Goal: Information Seeking & Learning: Learn about a topic

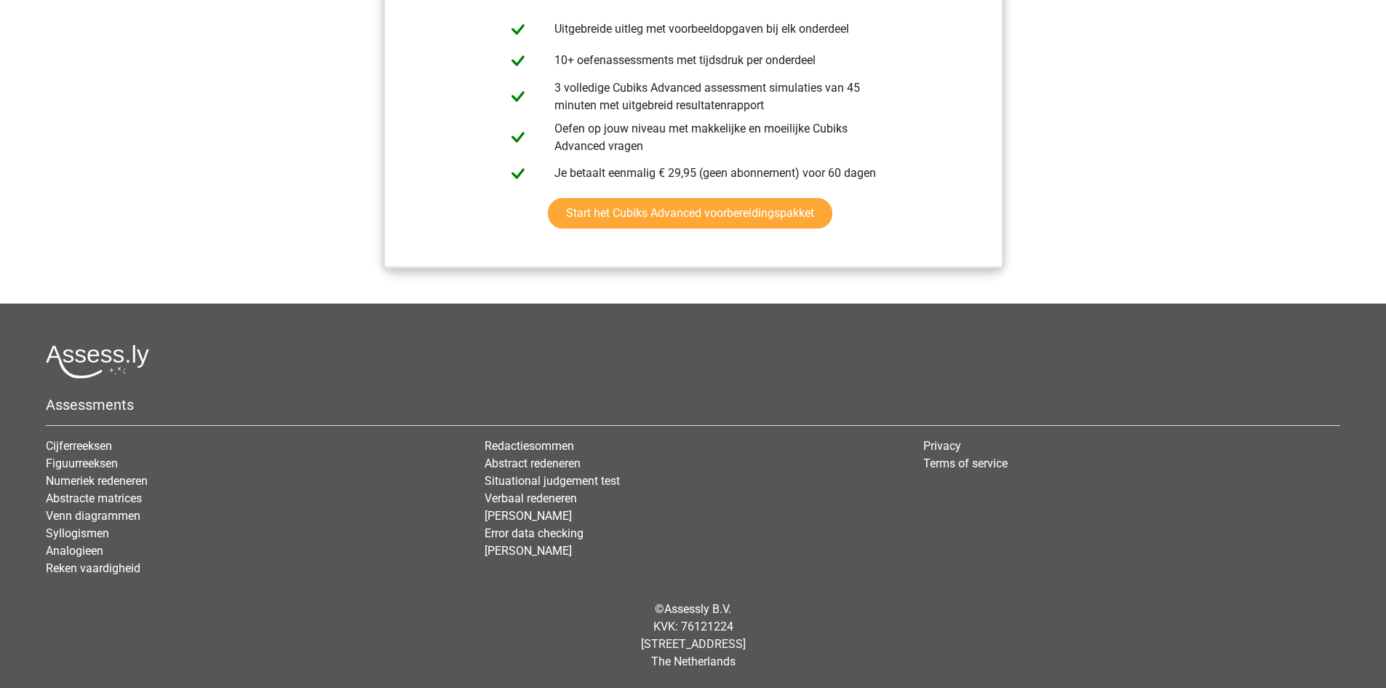
scroll to position [1614, 0]
click at [67, 547] on link "Analogieen" at bounding box center [74, 551] width 57 height 14
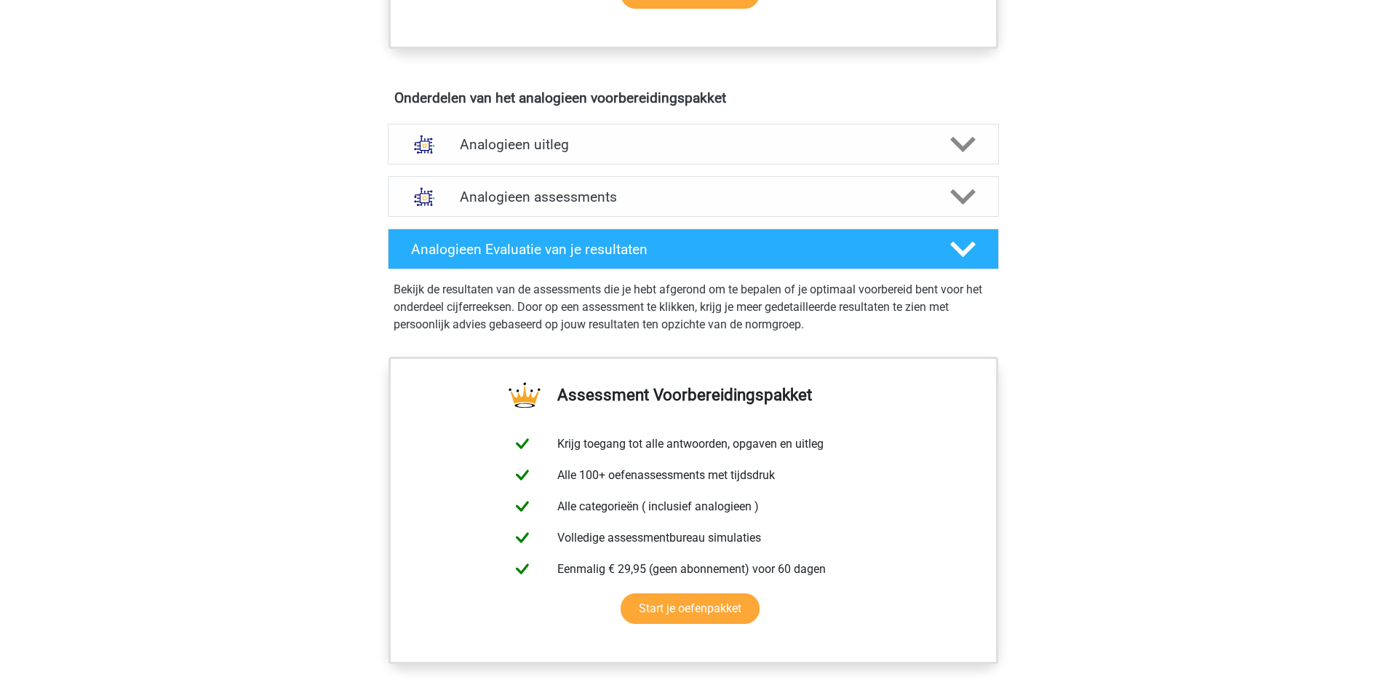
scroll to position [770, 0]
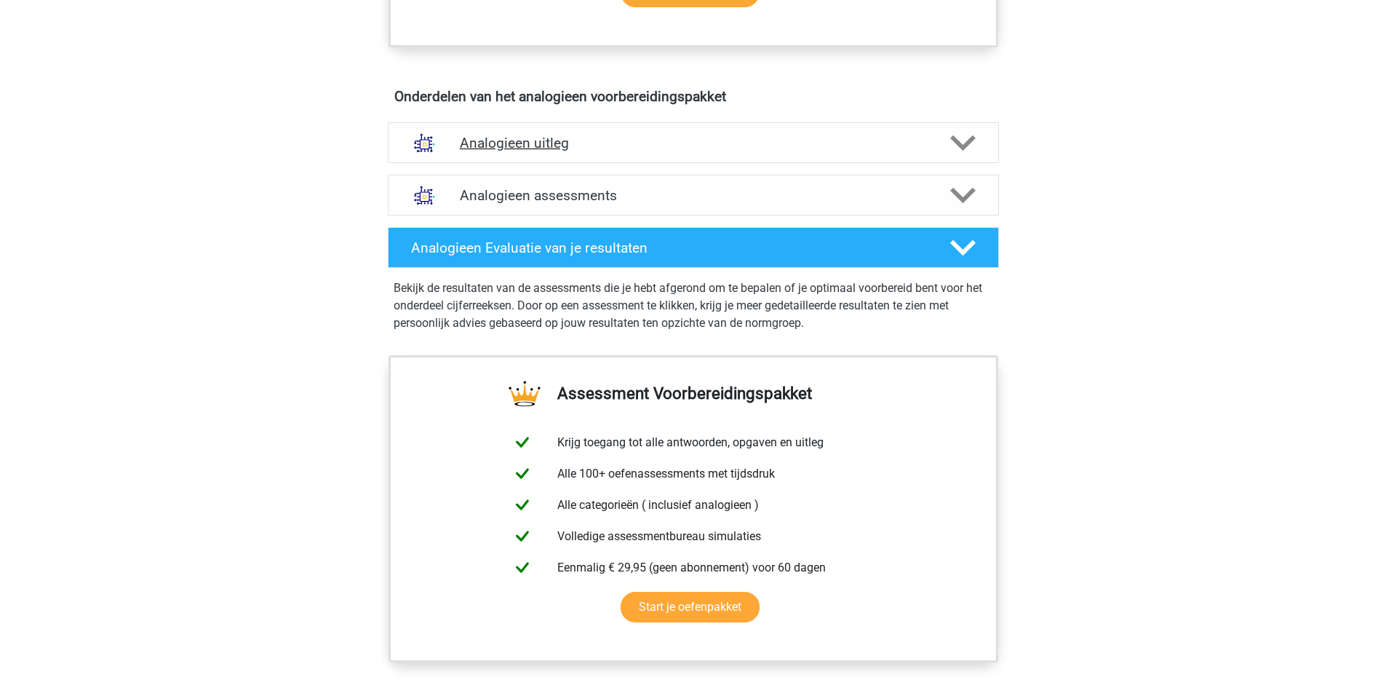
click at [515, 149] on h4 "Analogieen uitleg" at bounding box center [693, 143] width 467 height 17
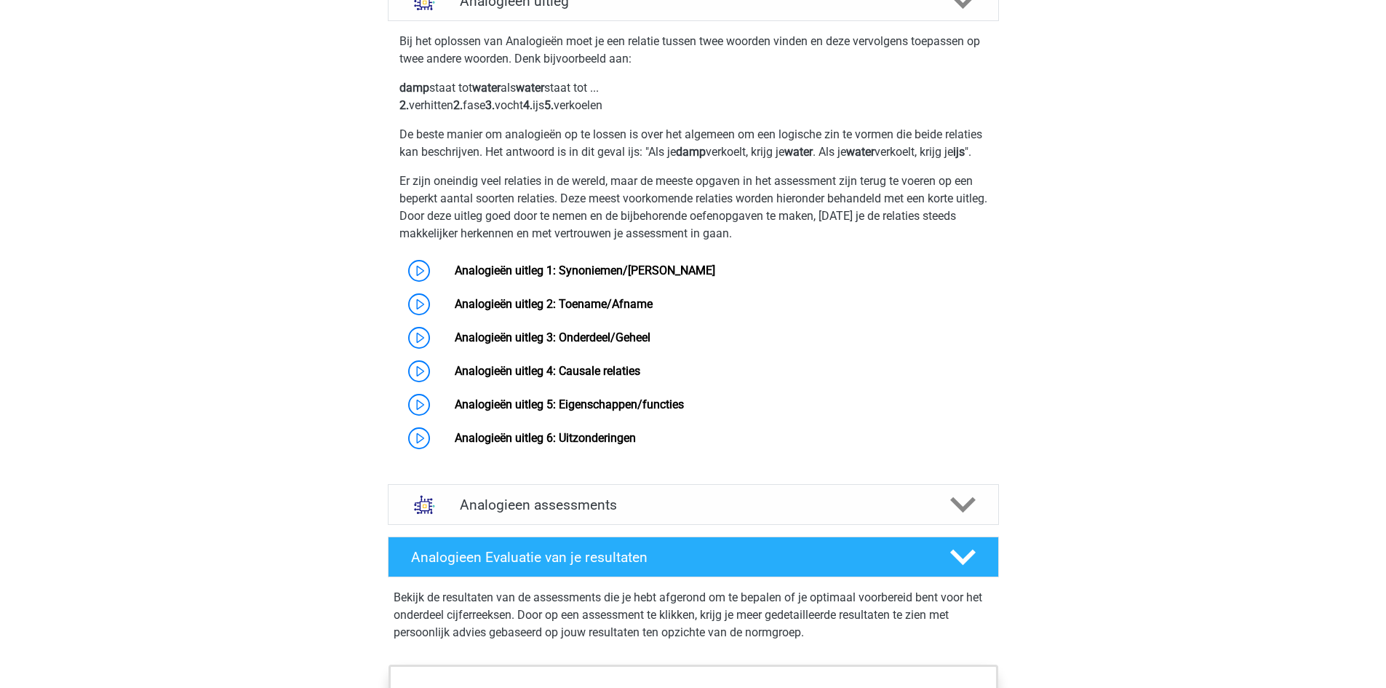
scroll to position [917, 0]
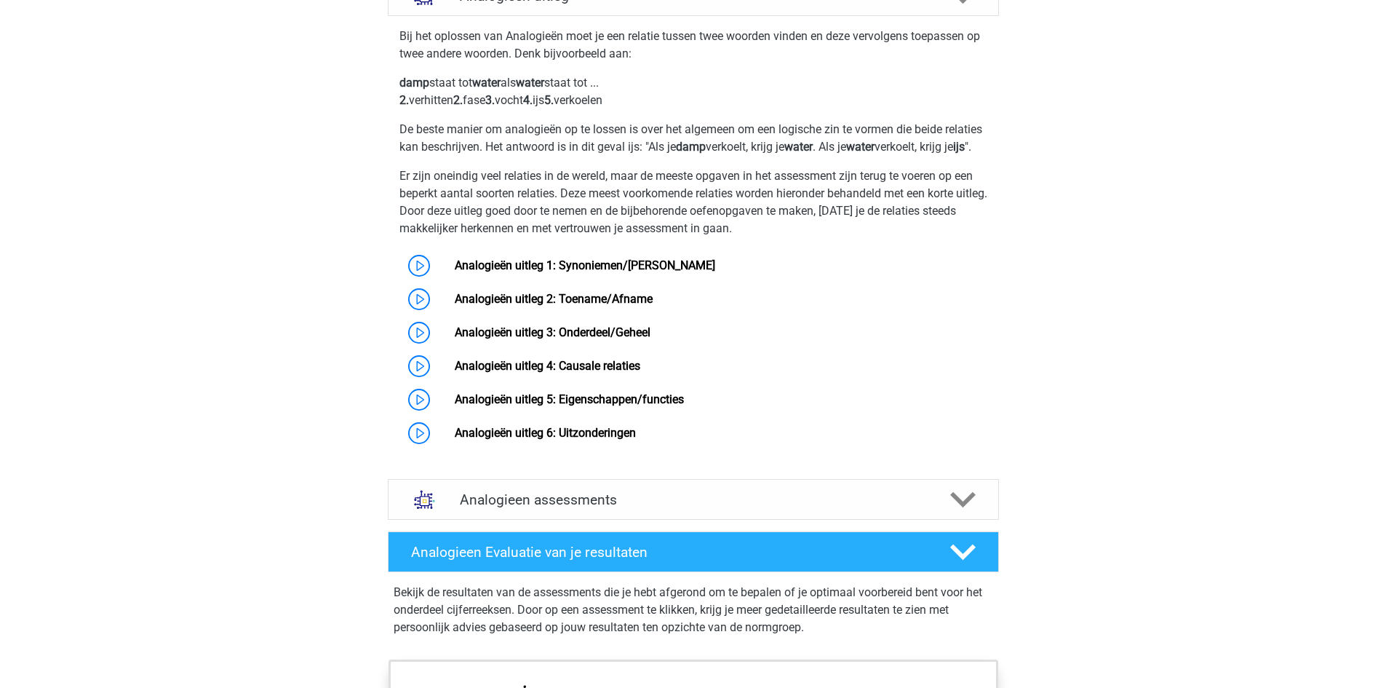
click at [317, 448] on div "Registreer Nederlands English" at bounding box center [693, 234] width 1386 height 2303
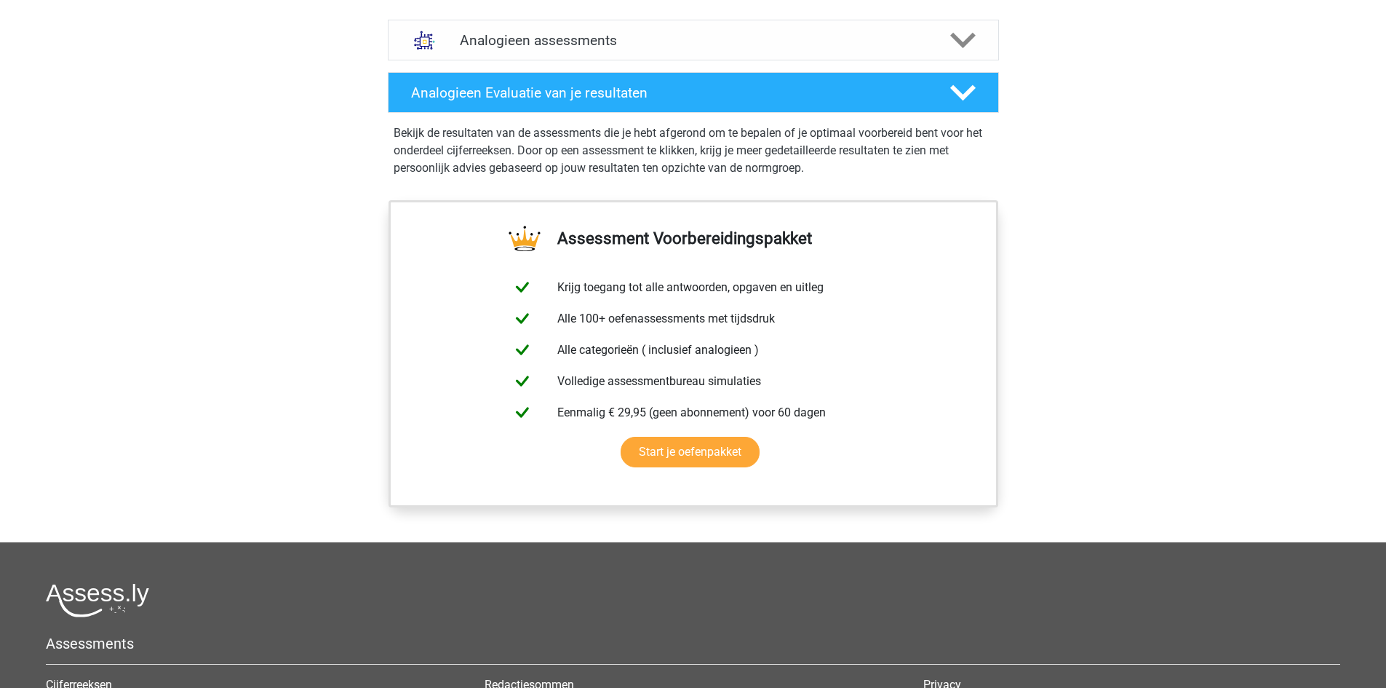
scroll to position [1377, 0]
click at [440, 57] on img at bounding box center [424, 39] width 37 height 37
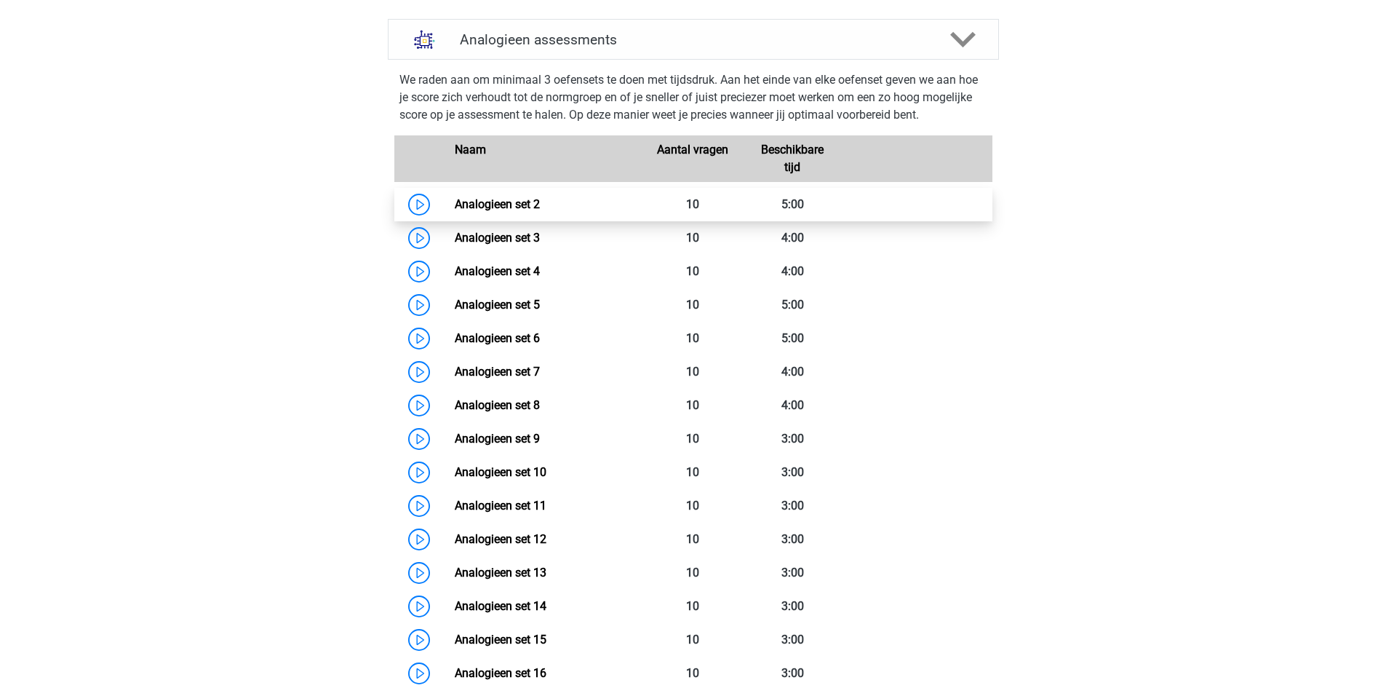
click at [455, 211] on link "Analogieen set 2" at bounding box center [497, 204] width 85 height 14
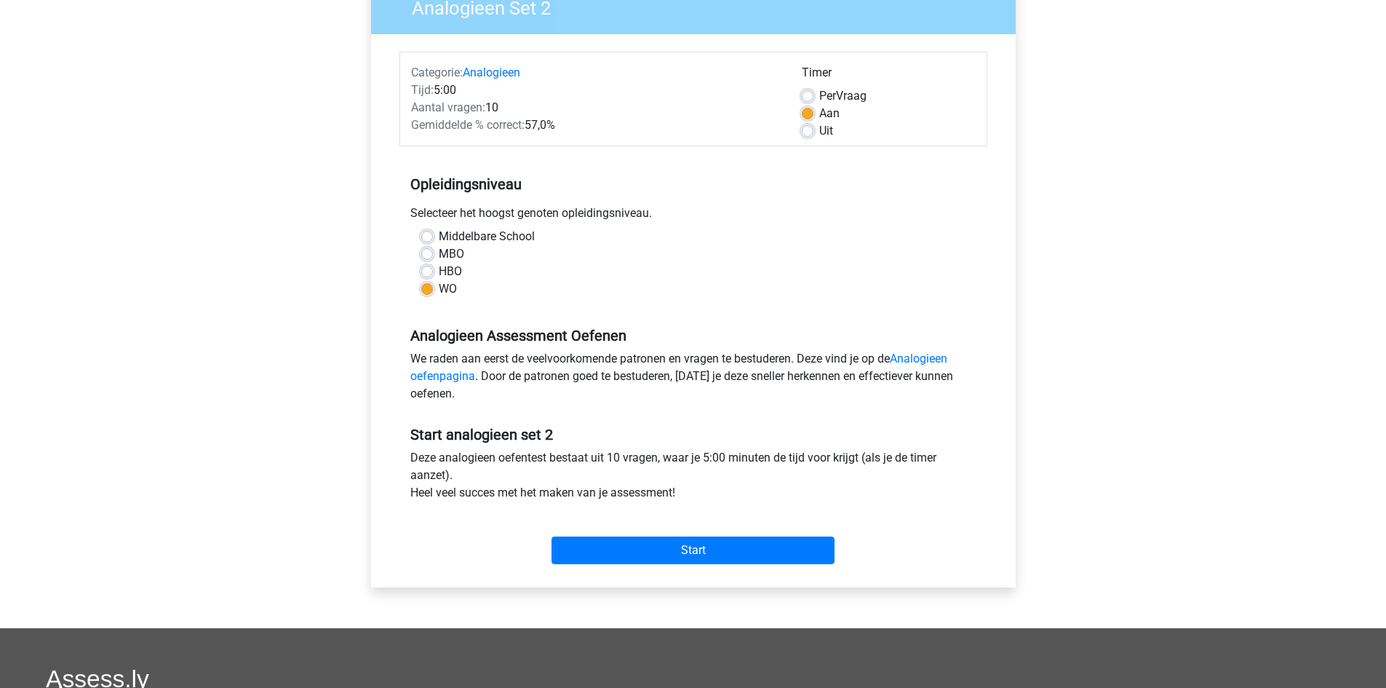
scroll to position [138, 0]
click at [617, 539] on input "Start" at bounding box center [693, 550] width 283 height 28
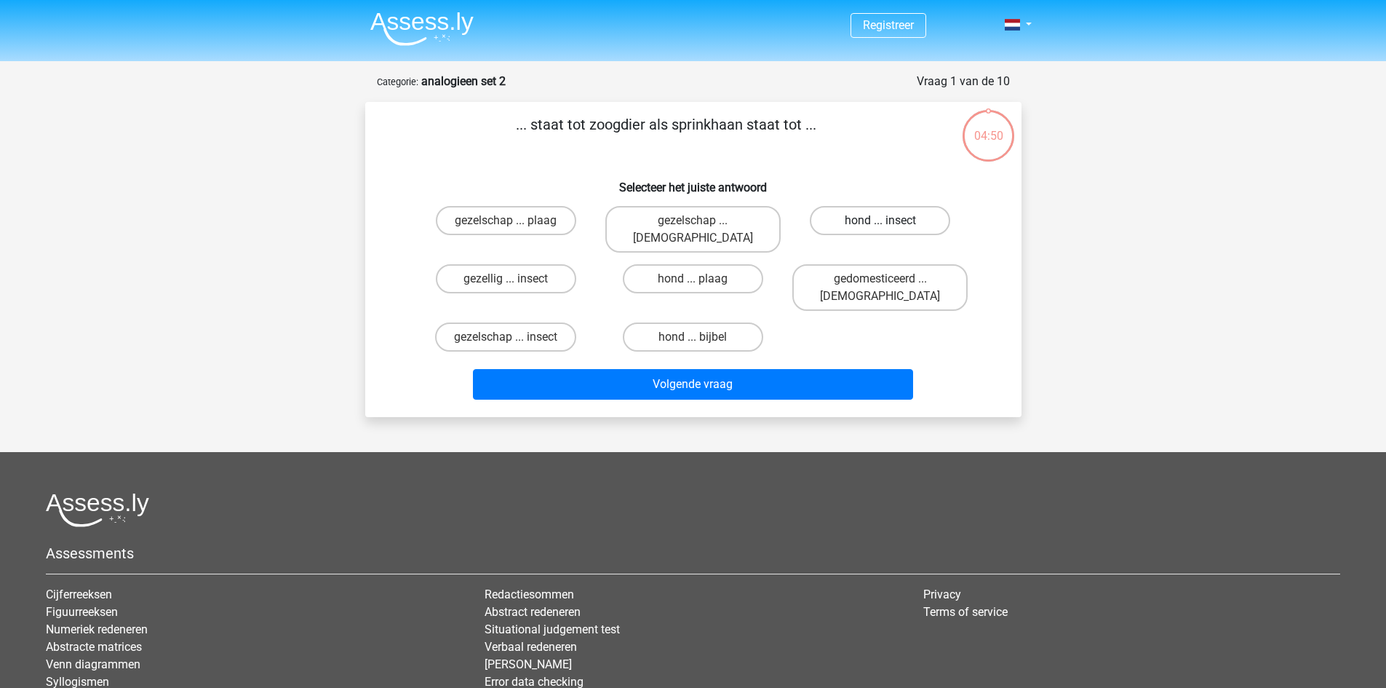
click at [852, 226] on label "hond ... insect" at bounding box center [880, 220] width 140 height 29
click at [881, 226] on input "hond ... insect" at bounding box center [885, 225] width 9 height 9
radio input "true"
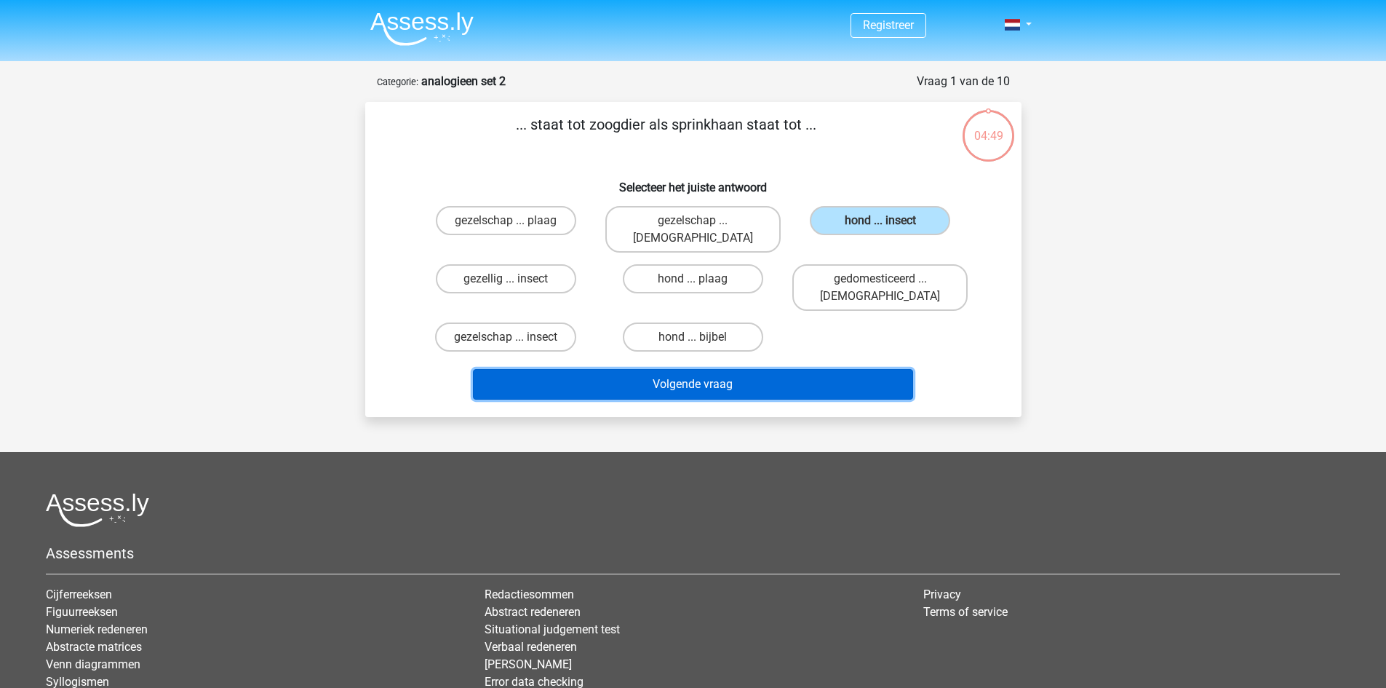
click at [763, 369] on button "Volgende vraag" at bounding box center [693, 384] width 440 height 31
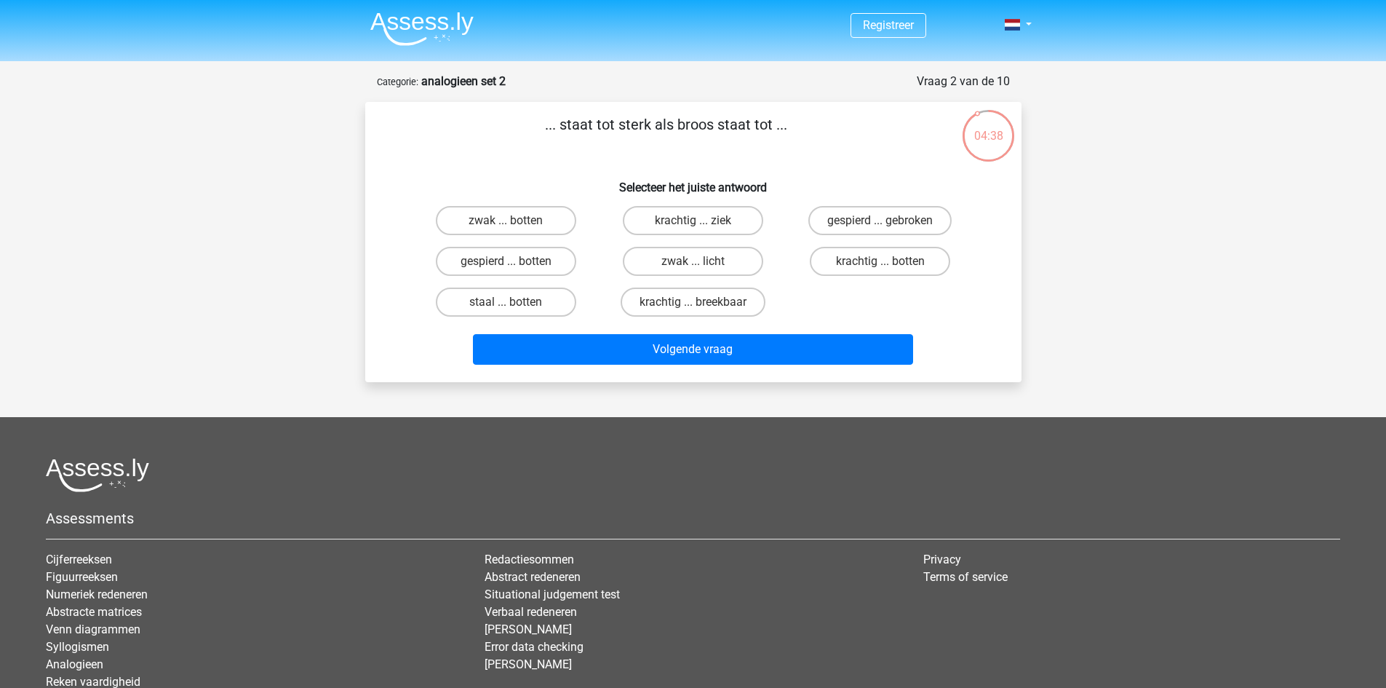
click at [695, 287] on div "krachtig ... breekbaar" at bounding box center [693, 302] width 187 height 41
click at [696, 292] on label "krachtig ... breekbaar" at bounding box center [693, 301] width 145 height 29
click at [696, 302] on input "krachtig ... breekbaar" at bounding box center [697, 306] width 9 height 9
radio input "true"
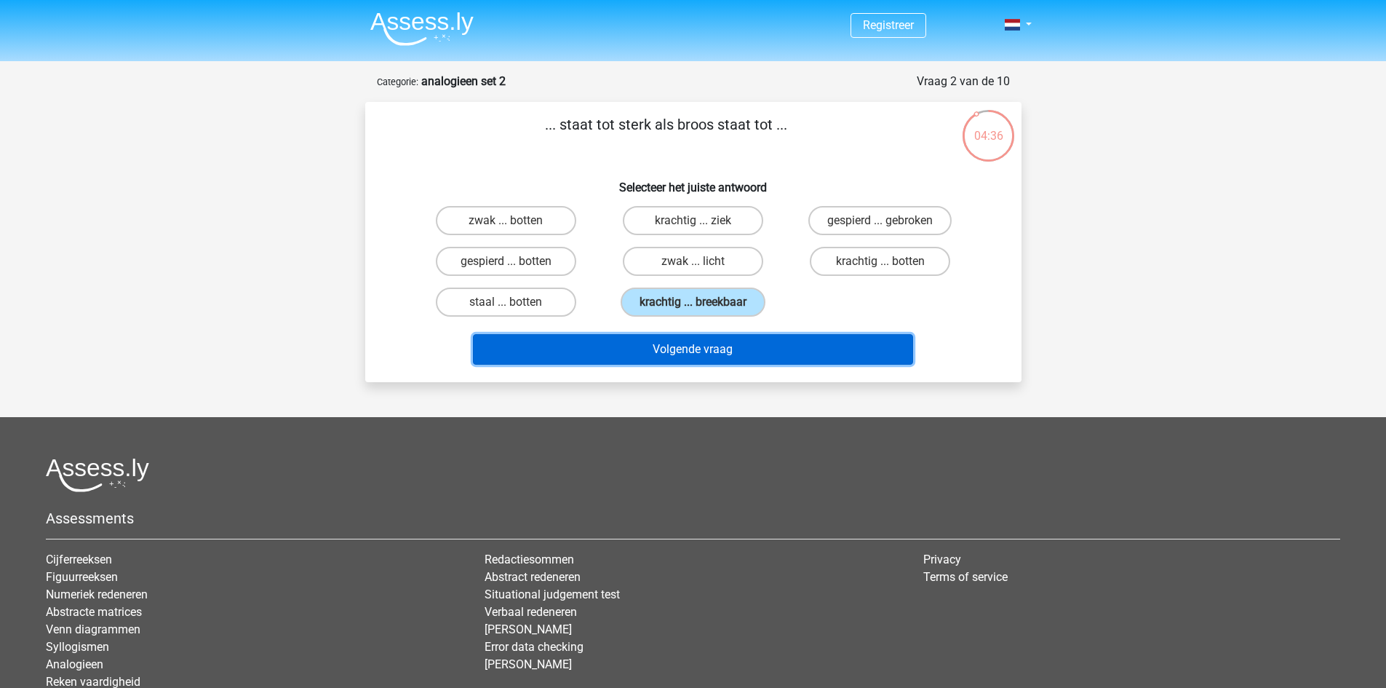
click at [697, 349] on button "Volgende vraag" at bounding box center [693, 349] width 440 height 31
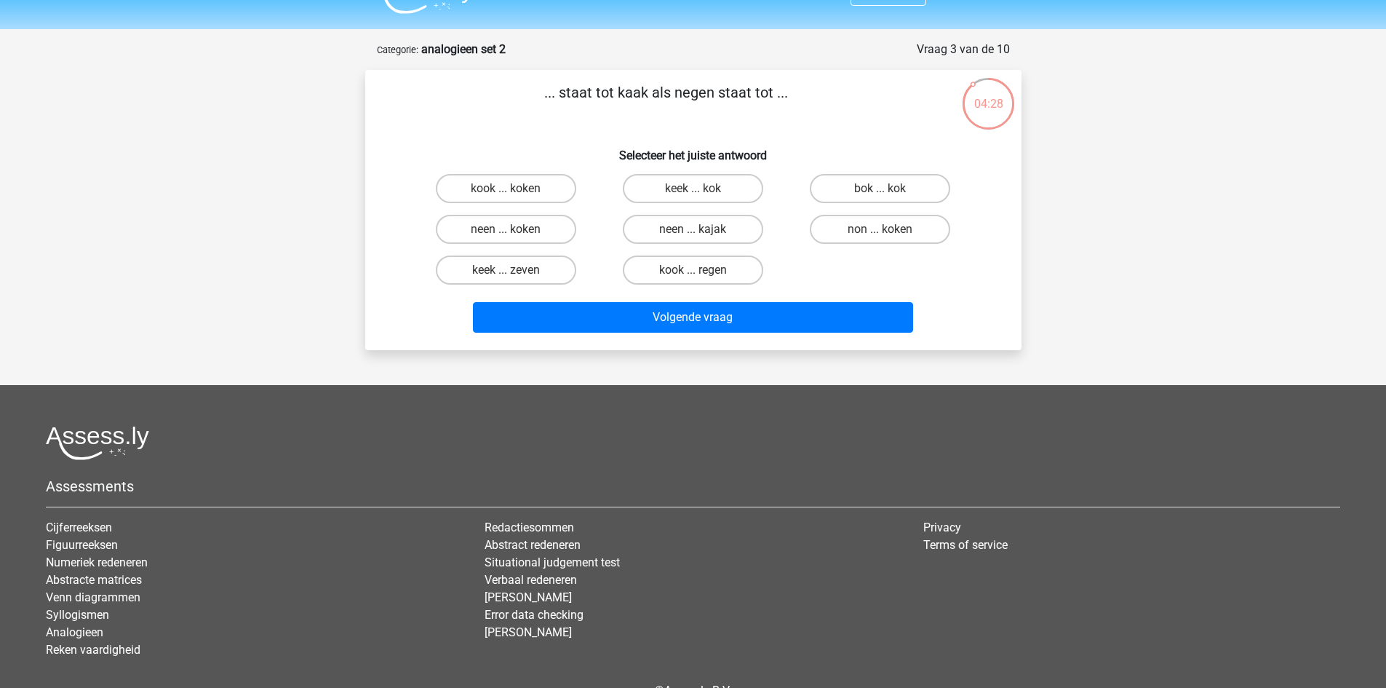
scroll to position [31, 0]
click at [715, 274] on label "kook ... regen" at bounding box center [693, 270] width 140 height 29
click at [702, 274] on input "kook ... regen" at bounding box center [697, 275] width 9 height 9
radio input "true"
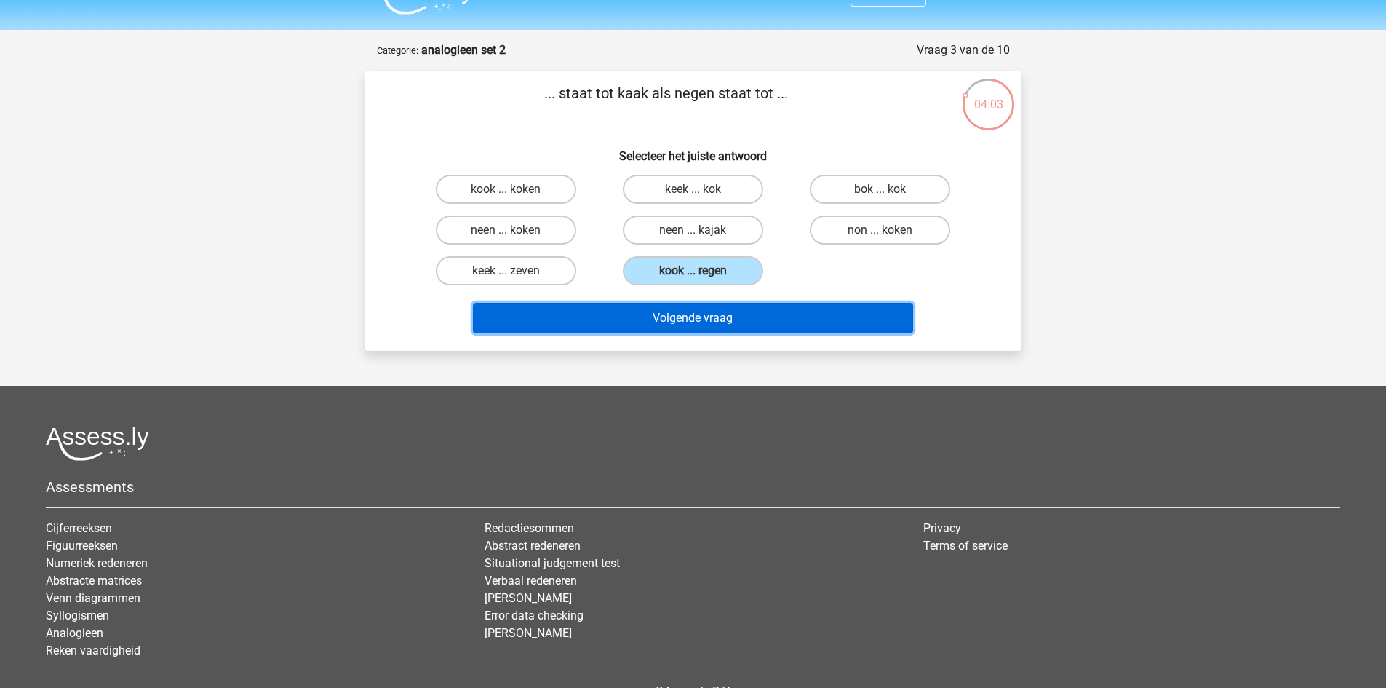
click at [712, 324] on button "Volgende vraag" at bounding box center [693, 318] width 440 height 31
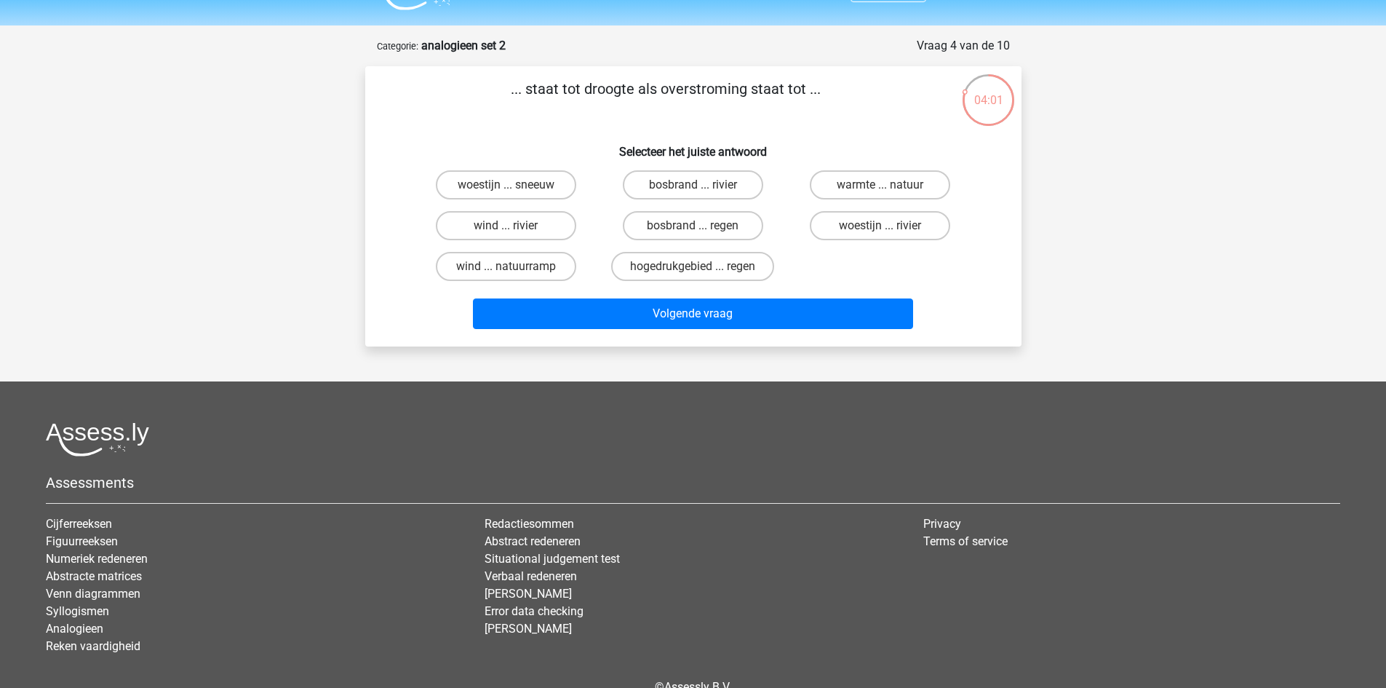
scroll to position [35, 0]
click at [728, 187] on label "bosbrand ... rivier" at bounding box center [693, 185] width 140 height 29
click at [702, 187] on input "bosbrand ... rivier" at bounding box center [697, 190] width 9 height 9
radio input "true"
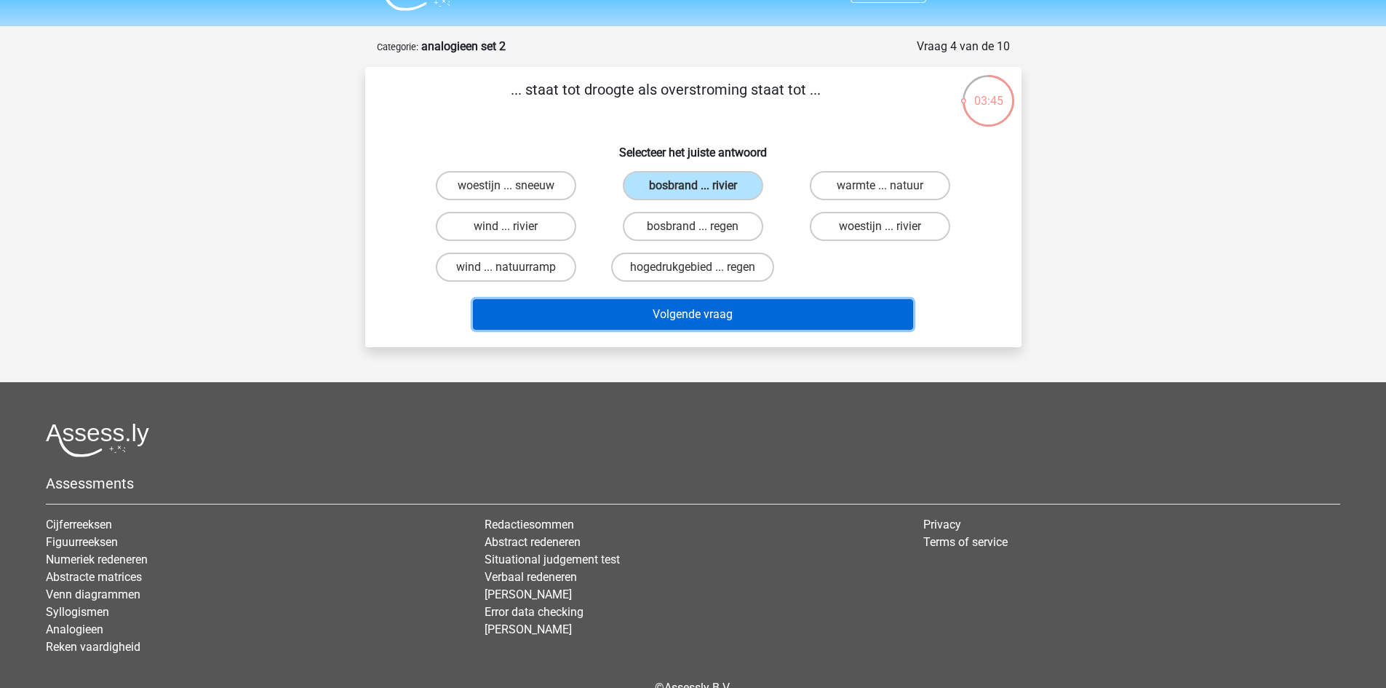
click at [691, 311] on button "Volgende vraag" at bounding box center [693, 314] width 440 height 31
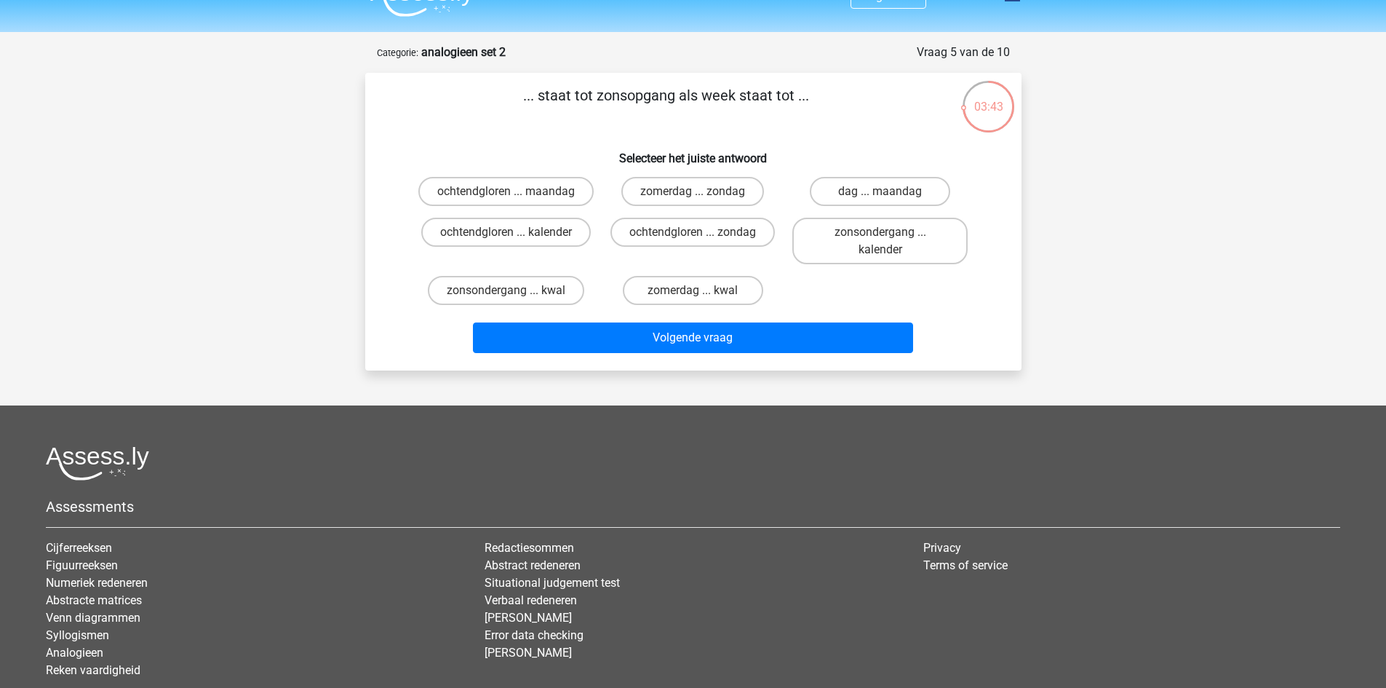
scroll to position [28, 0]
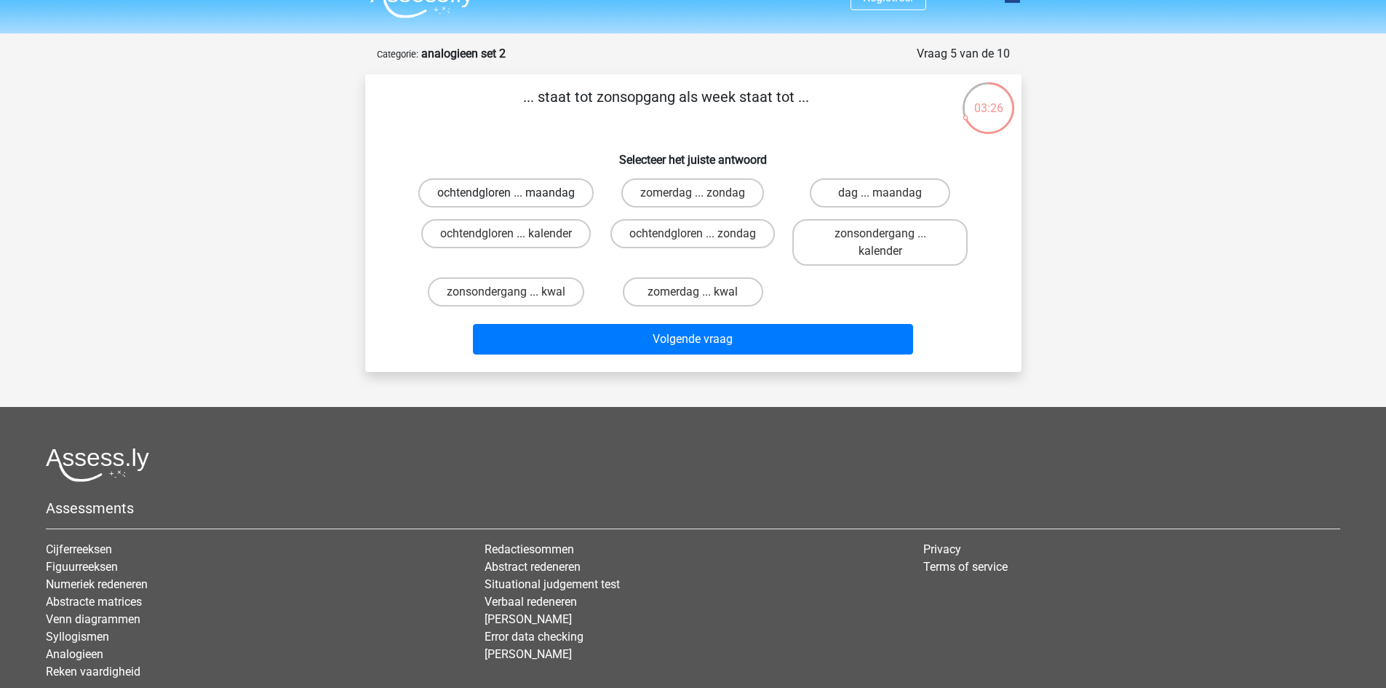
click at [568, 201] on label "ochtendgloren ... maandag" at bounding box center [505, 192] width 175 height 29
click at [515, 201] on input "ochtendgloren ... maandag" at bounding box center [510, 197] width 9 height 9
radio input "true"
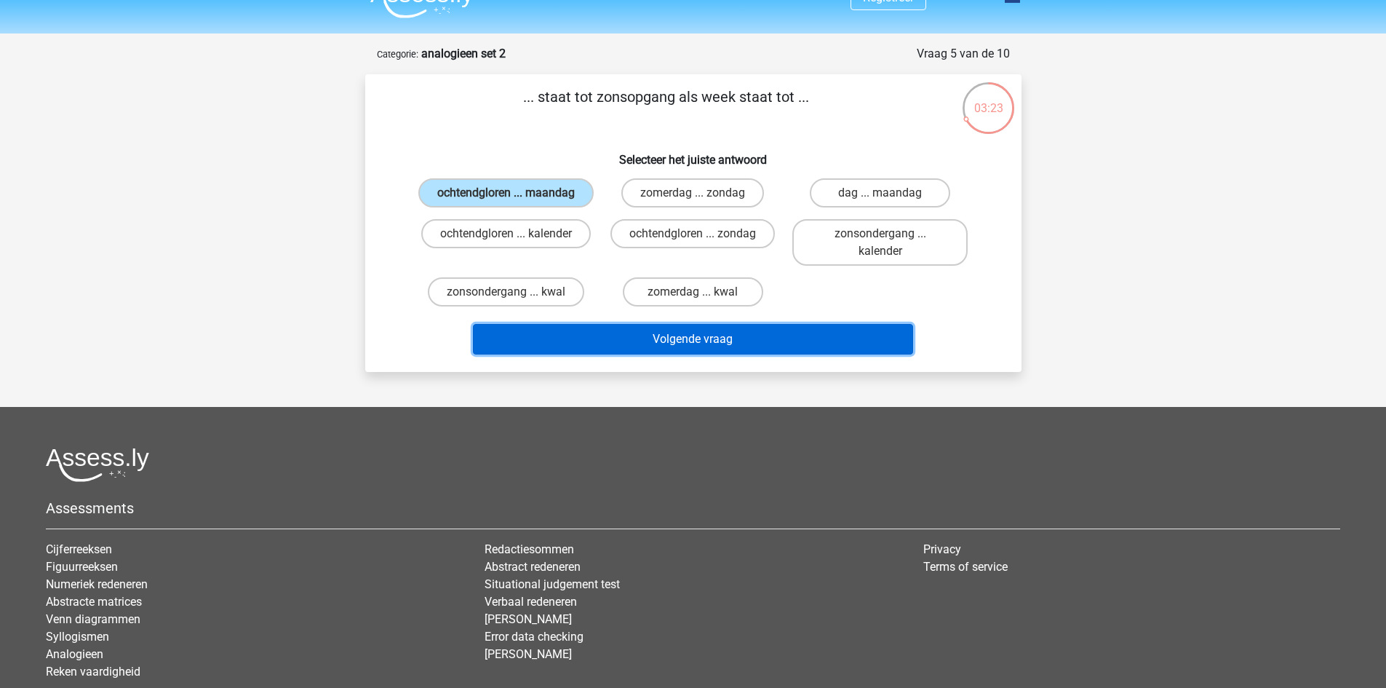
click at [635, 347] on button "Volgende vraag" at bounding box center [693, 339] width 440 height 31
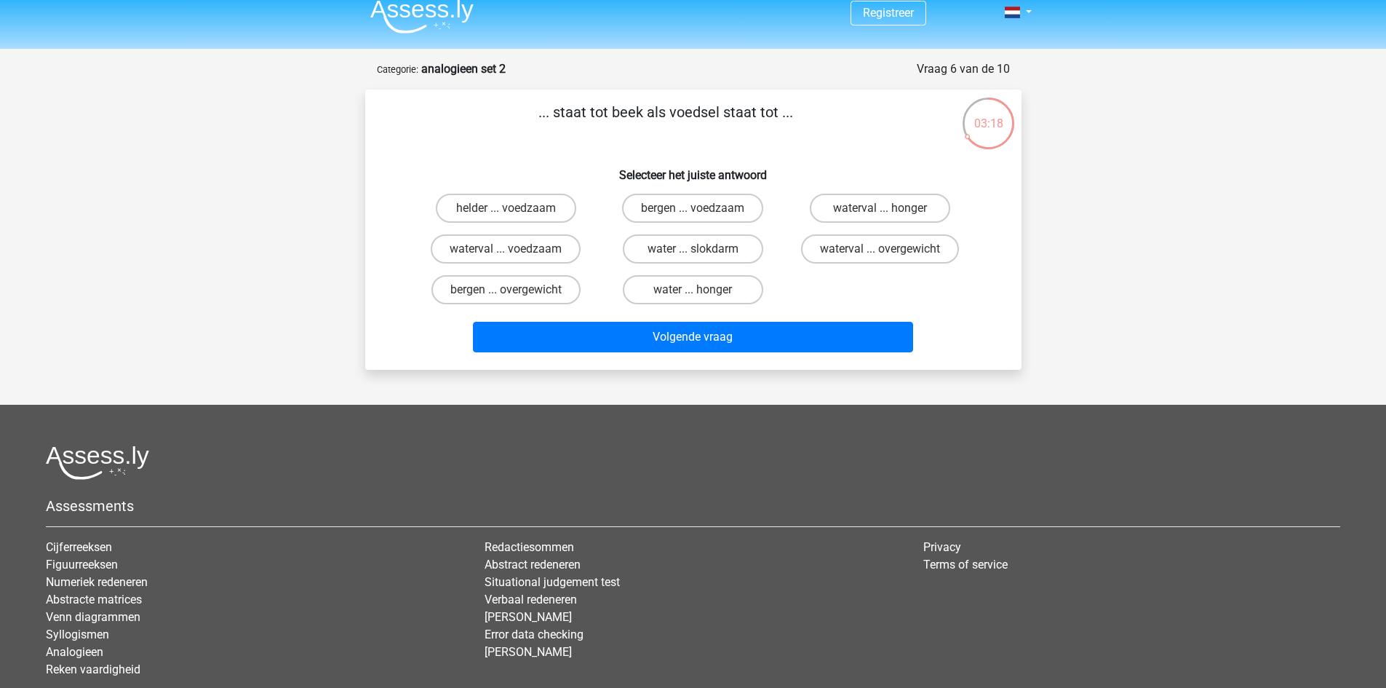
scroll to position [12, 0]
click at [857, 253] on label "waterval ... overgewicht" at bounding box center [880, 249] width 158 height 29
click at [881, 253] on input "waterval ... overgewicht" at bounding box center [885, 254] width 9 height 9
radio input "true"
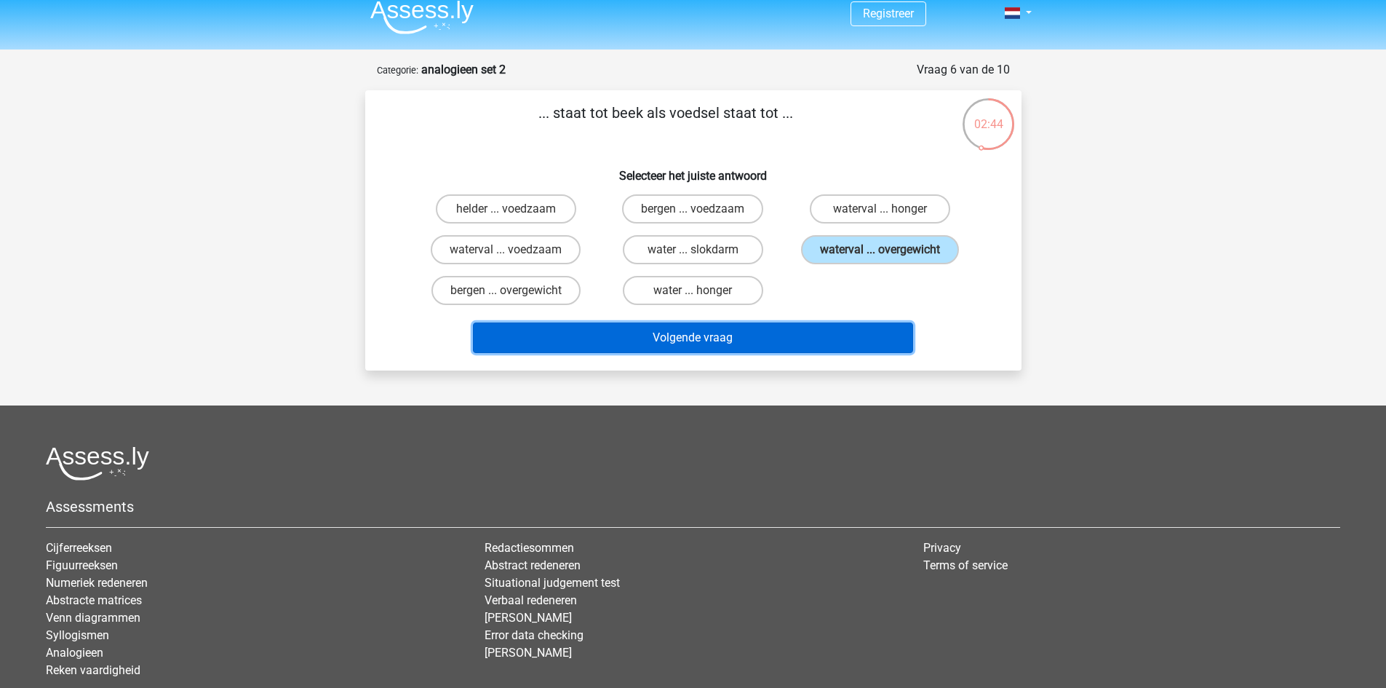
click at [775, 344] on button "Volgende vraag" at bounding box center [693, 337] width 440 height 31
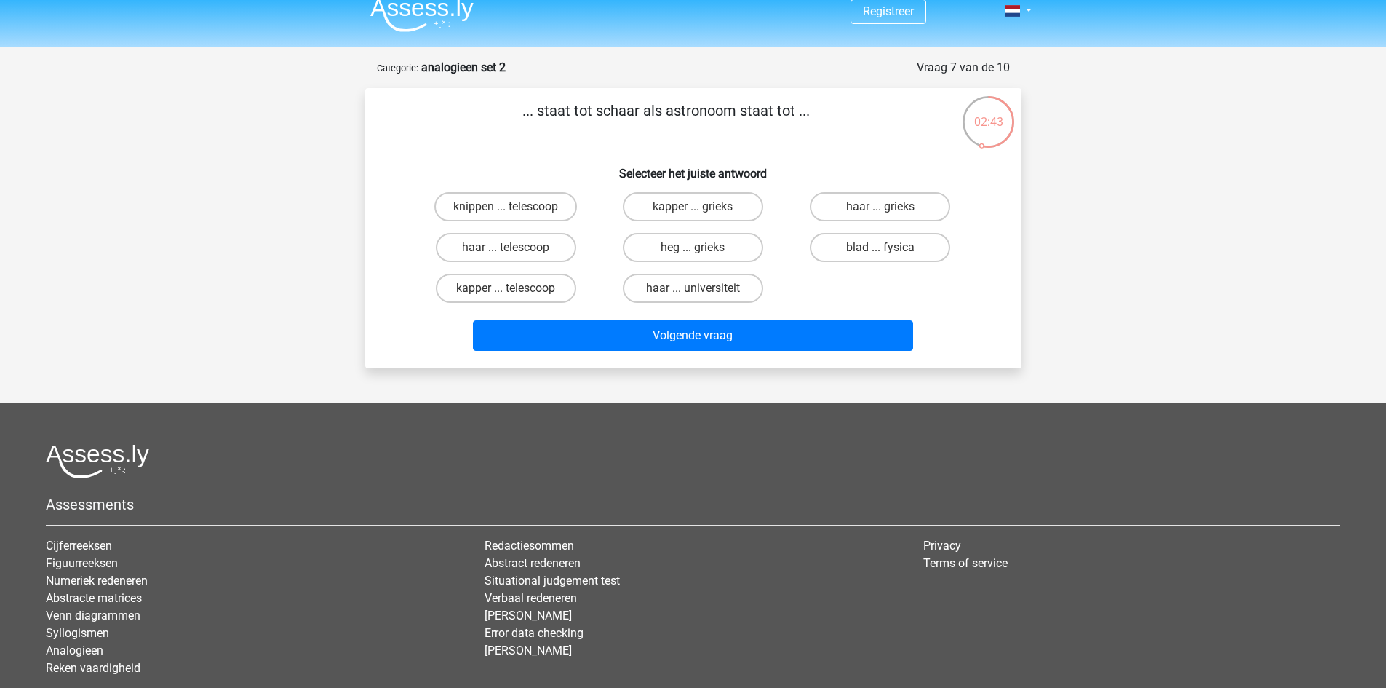
scroll to position [12, 0]
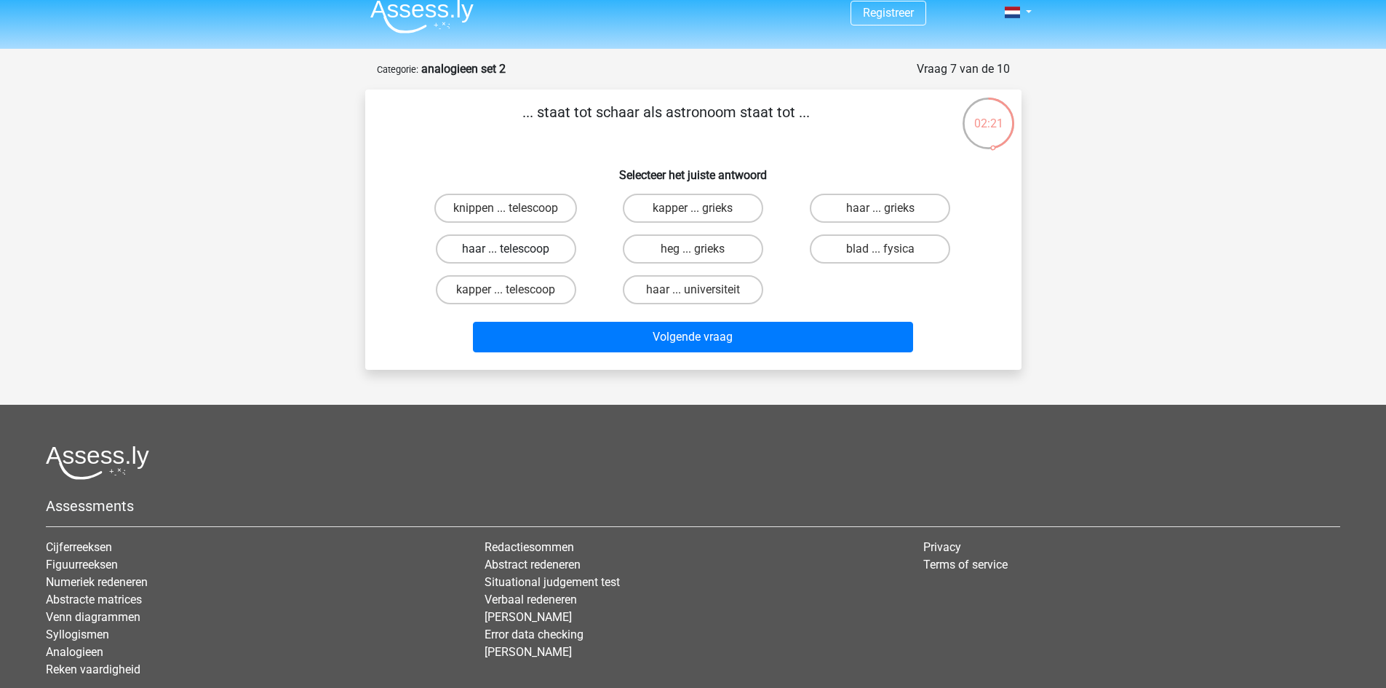
click at [532, 246] on label "haar ... telescoop" at bounding box center [506, 248] width 140 height 29
click at [515, 249] on input "haar ... telescoop" at bounding box center [510, 253] width 9 height 9
radio input "true"
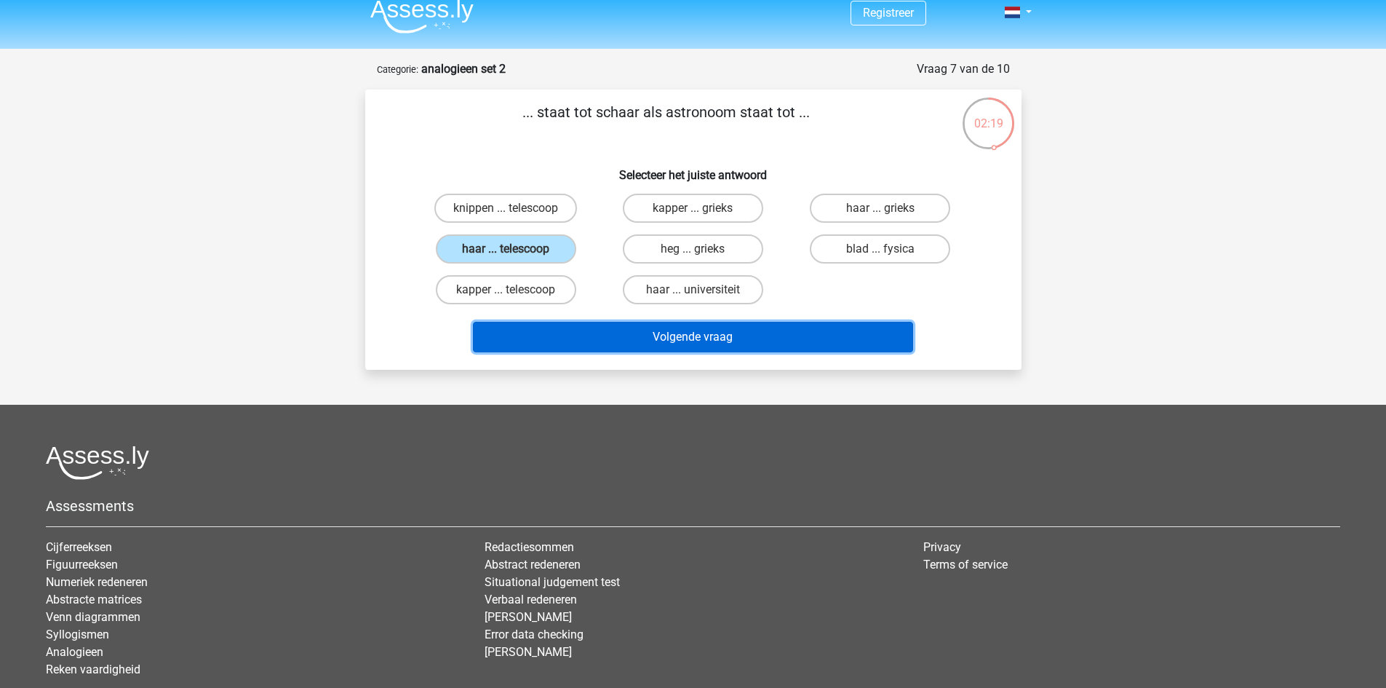
click at [591, 331] on button "Volgende vraag" at bounding box center [693, 337] width 440 height 31
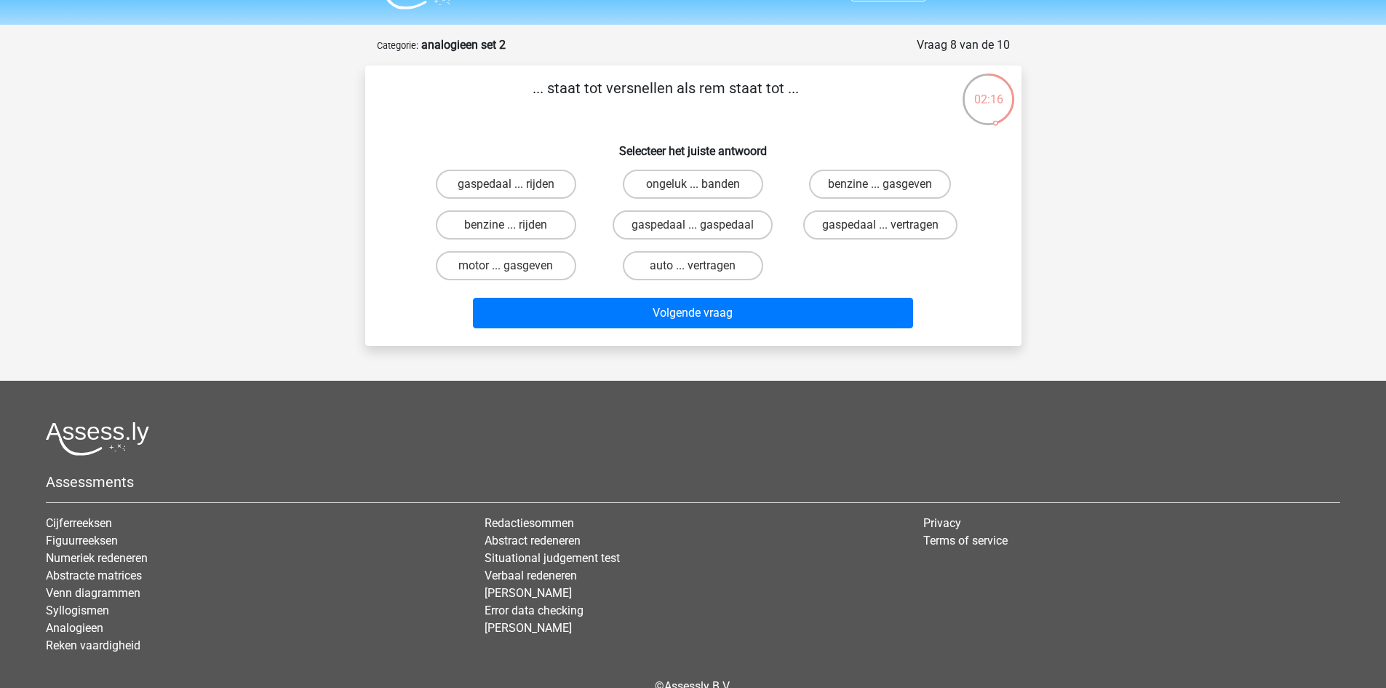
scroll to position [37, 0]
click at [847, 231] on label "gaspedaal ... vertragen" at bounding box center [880, 224] width 154 height 29
click at [881, 231] on input "gaspedaal ... vertragen" at bounding box center [885, 228] width 9 height 9
radio input "true"
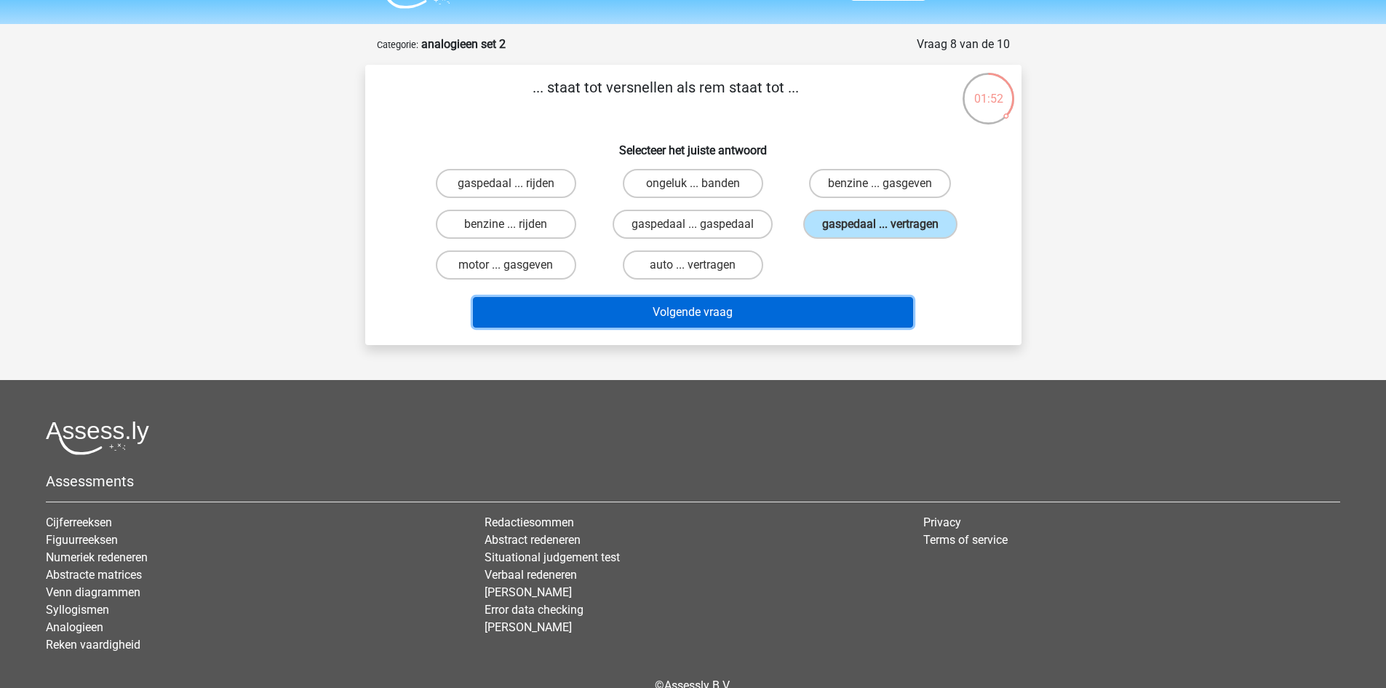
click at [785, 310] on button "Volgende vraag" at bounding box center [693, 312] width 440 height 31
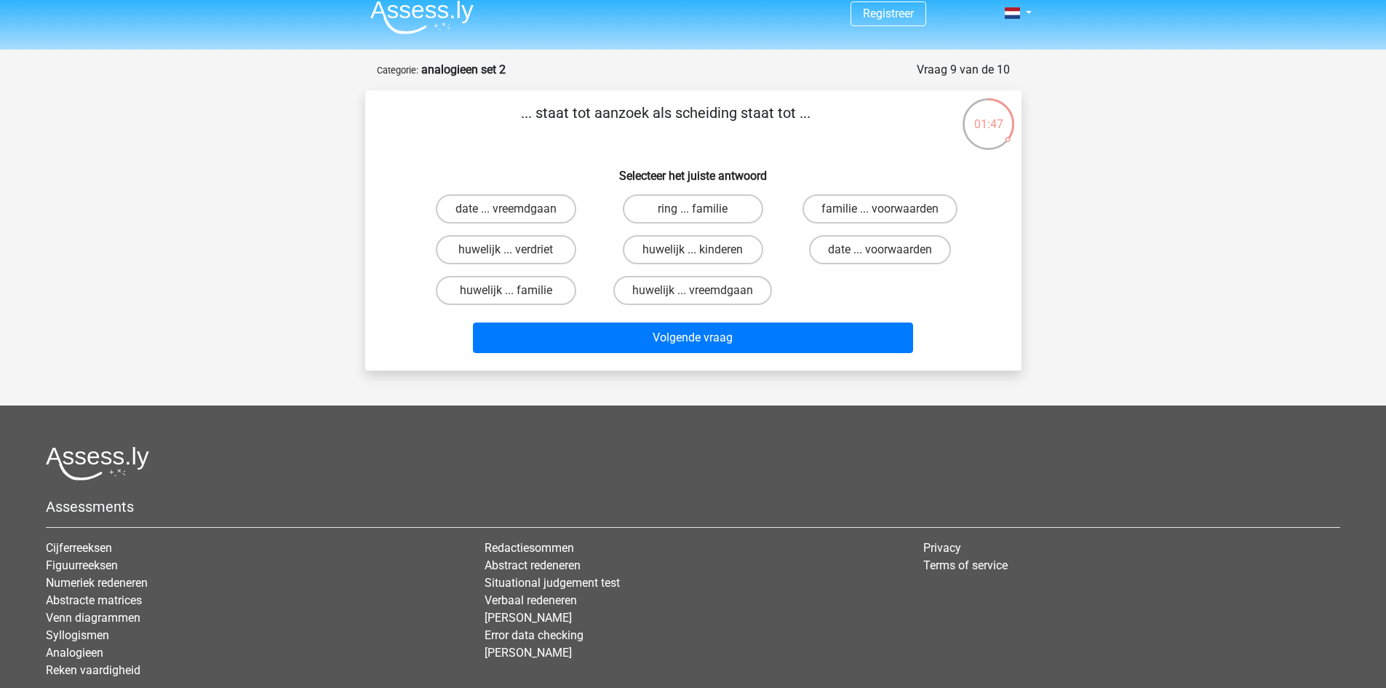
scroll to position [11, 0]
click at [546, 248] on label "huwelijk ... verdriet" at bounding box center [506, 250] width 140 height 29
click at [515, 250] on input "huwelijk ... verdriet" at bounding box center [510, 254] width 9 height 9
radio input "true"
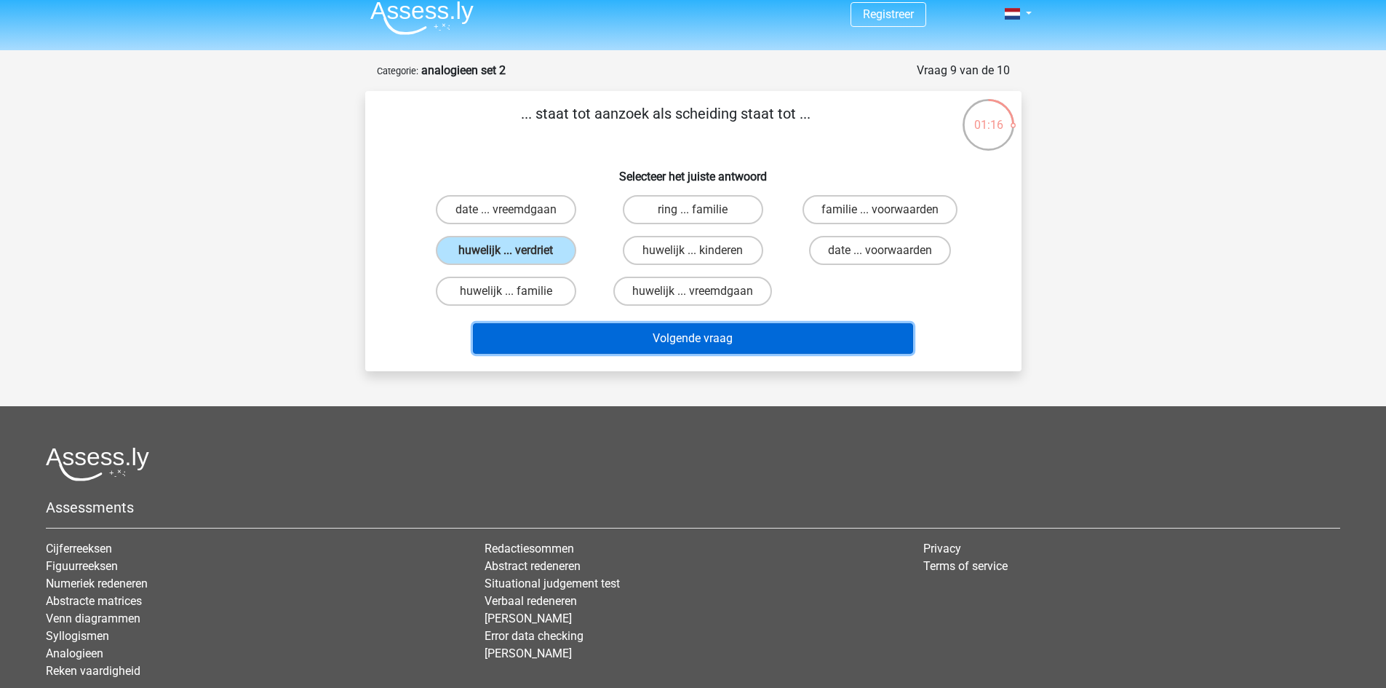
click at [589, 338] on button "Volgende vraag" at bounding box center [693, 338] width 440 height 31
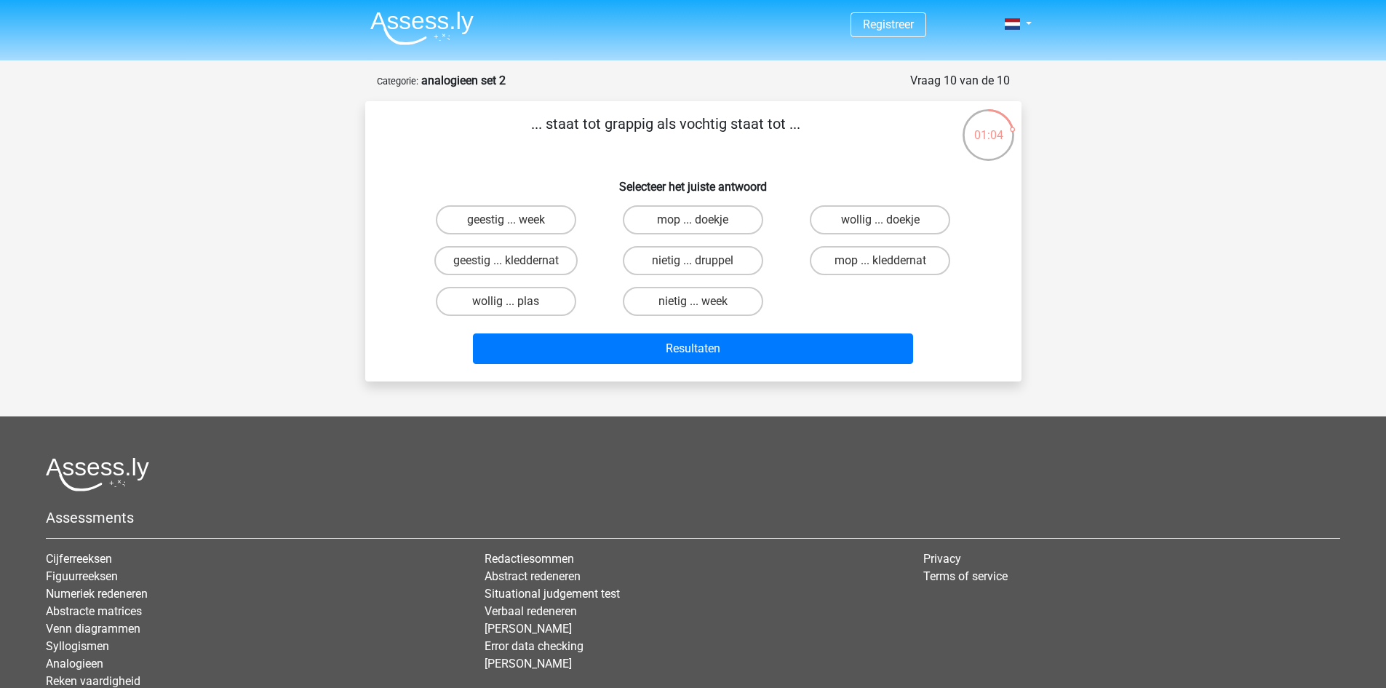
scroll to position [0, 0]
click at [539, 221] on label "geestig ... week" at bounding box center [506, 220] width 140 height 29
click at [515, 221] on input "geestig ... week" at bounding box center [510, 225] width 9 height 9
radio input "true"
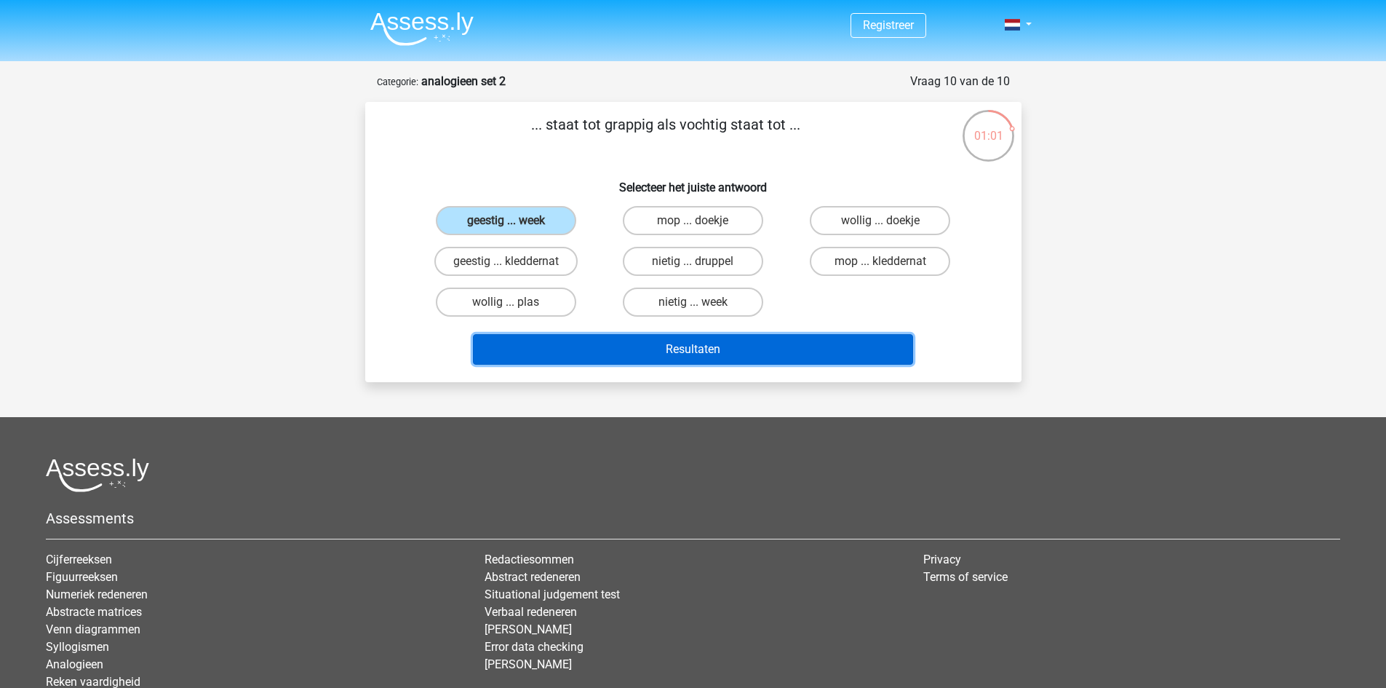
click at [602, 344] on button "Resultaten" at bounding box center [693, 349] width 440 height 31
